Goal: Find specific page/section: Find specific page/section

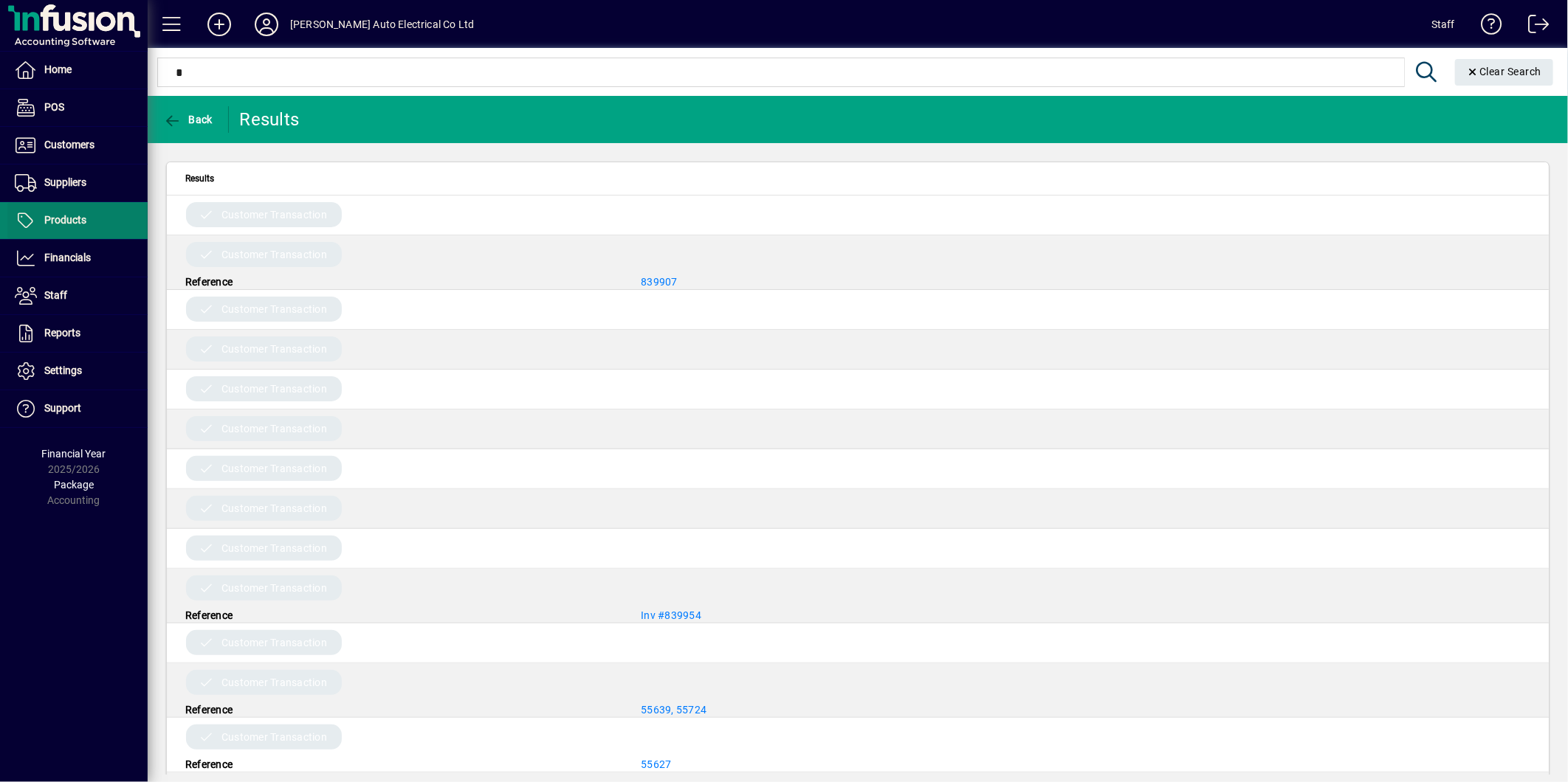
click at [18, 236] on span at bounding box center [78, 221] width 140 height 35
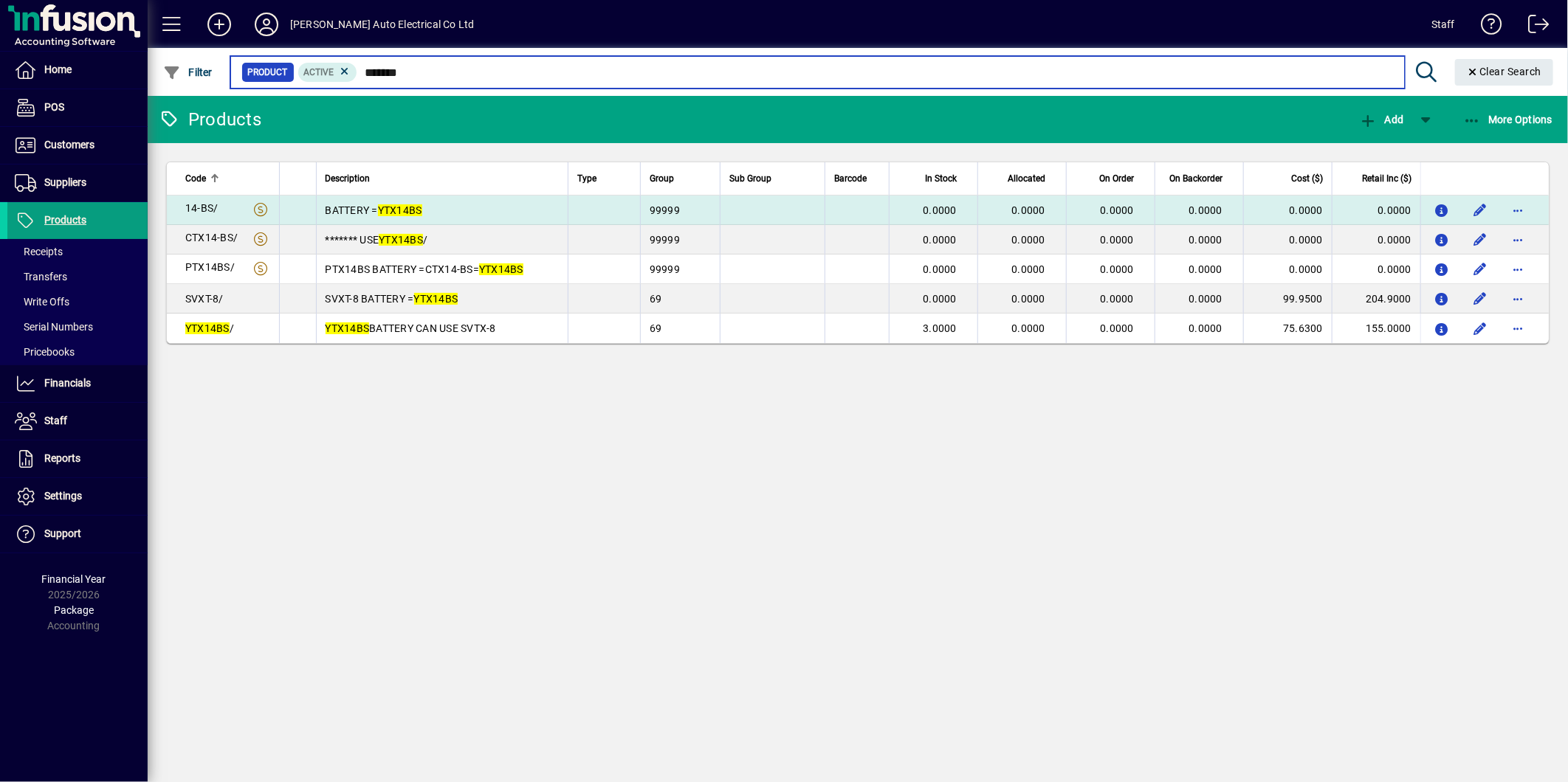
type input "*******"
